Goal: Information Seeking & Learning: Learn about a topic

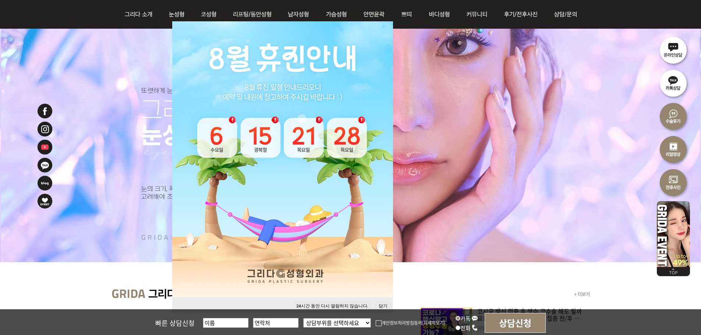
scroll to position [74, 0]
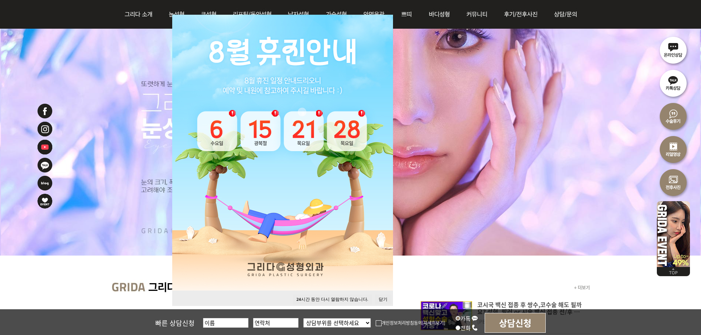
click at [382, 301] on button "닫기" at bounding box center [383, 300] width 16 height 10
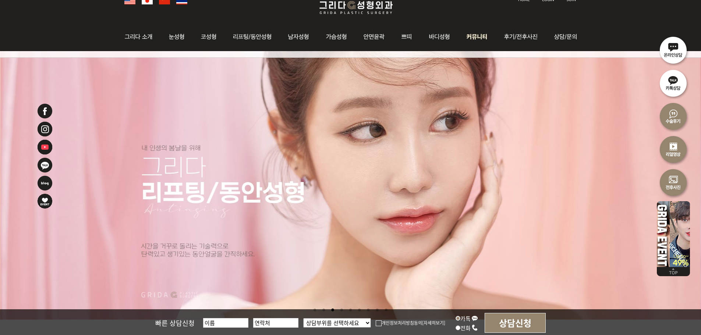
scroll to position [37, 0]
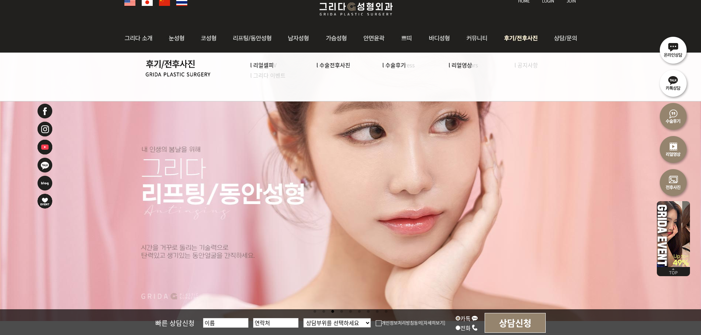
click at [501, 34] on img at bounding box center [521, 38] width 51 height 29
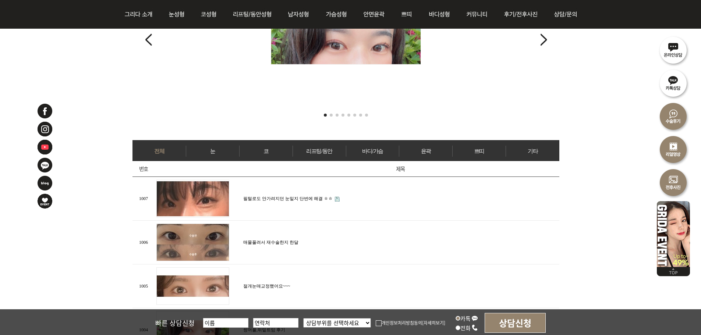
scroll to position [258, 0]
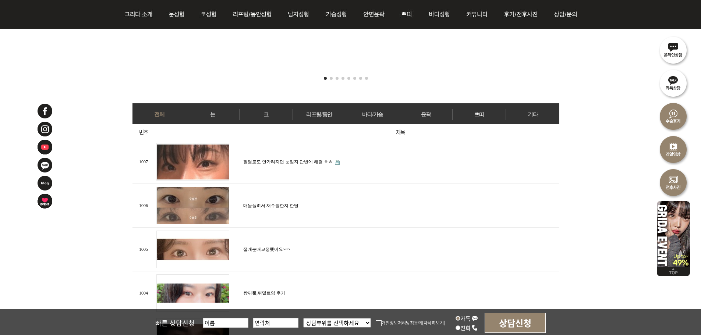
click at [299, 162] on link "필털로도 안가려지던 눈밑지 단번에 해결 ㅎㅎ" at bounding box center [287, 161] width 89 height 5
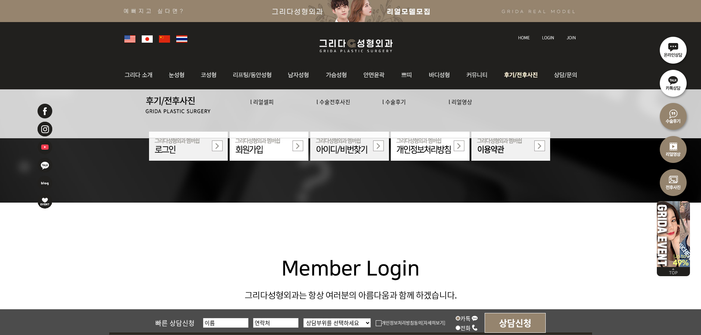
click at [514, 74] on img at bounding box center [521, 75] width 51 height 29
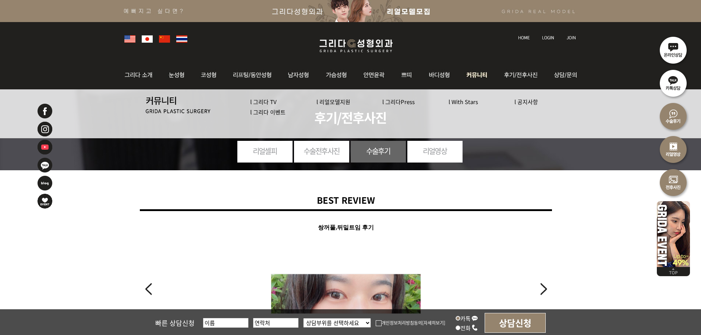
click at [277, 115] on link "l 그리다 이벤트" at bounding box center [267, 112] width 35 height 8
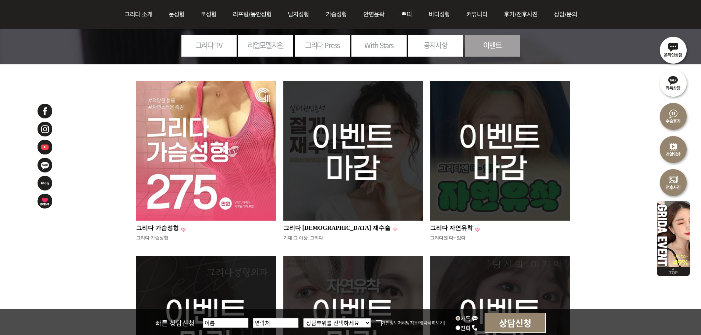
scroll to position [74, 0]
